Goal: Check status: Check status

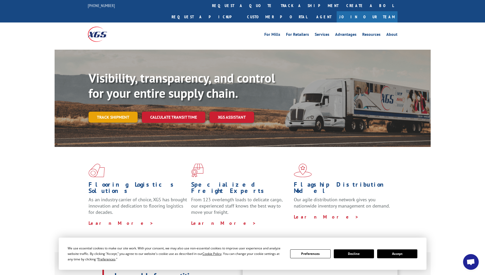
click at [116, 112] on link "Track shipment" at bounding box center [113, 117] width 49 height 11
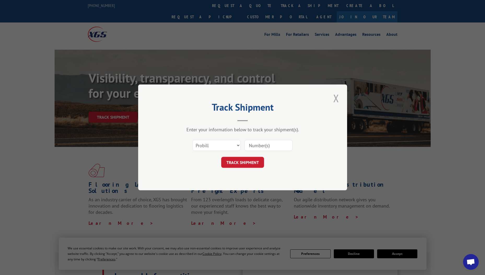
click at [336, 96] on button "Close modal" at bounding box center [336, 98] width 9 height 14
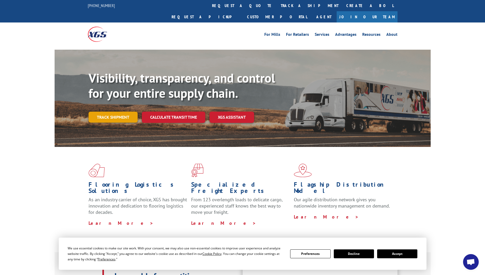
click at [116, 112] on link "Track shipment" at bounding box center [113, 117] width 49 height 11
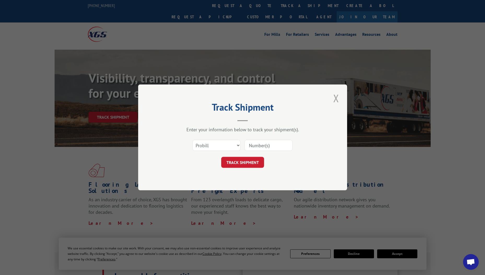
click at [336, 97] on button "Close modal" at bounding box center [336, 98] width 9 height 14
